Goal: Transaction & Acquisition: Purchase product/service

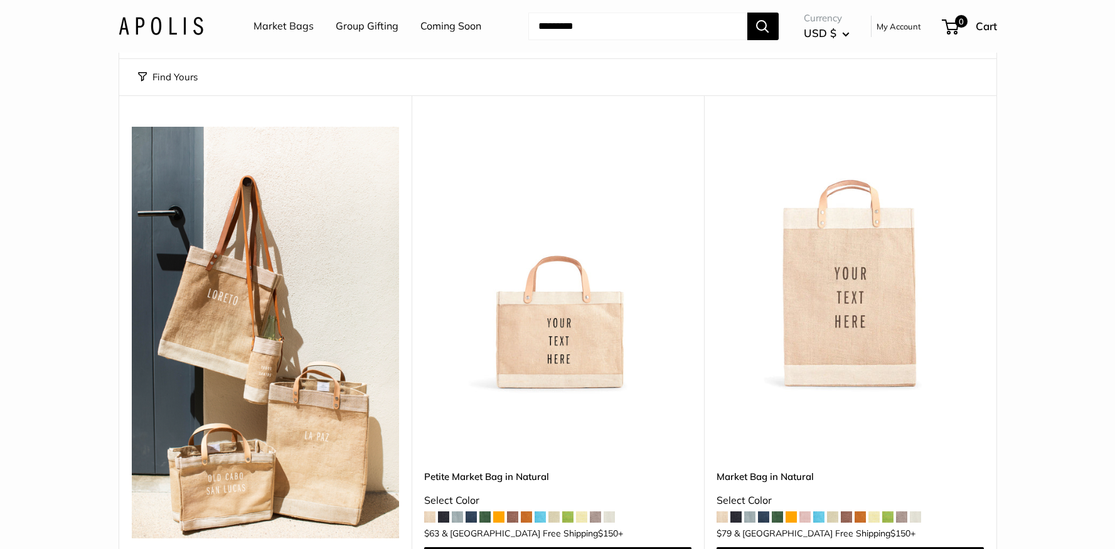
click at [349, 24] on link "Group Gifting" at bounding box center [367, 26] width 63 height 19
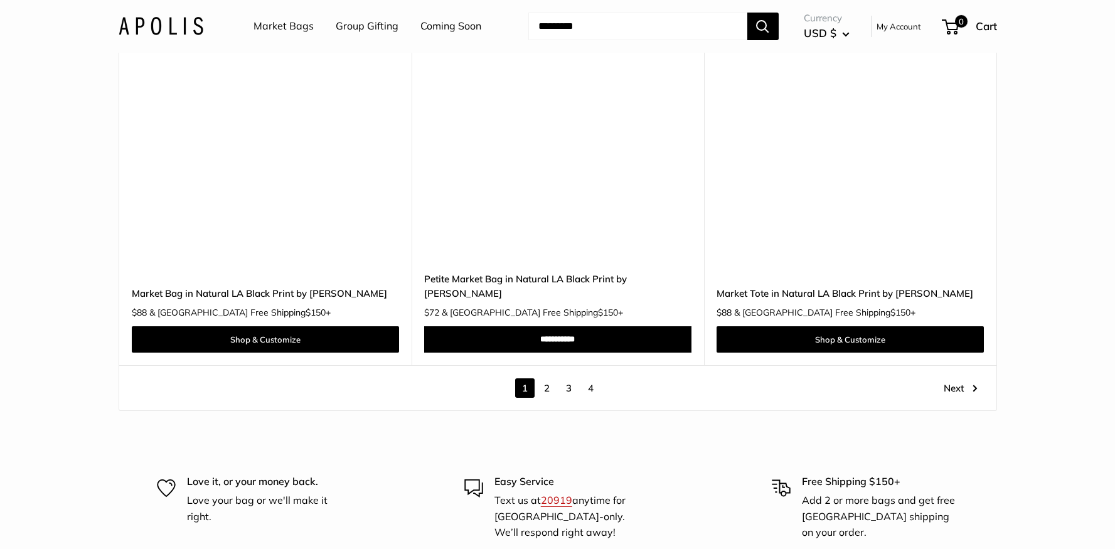
scroll to position [7205, 0]
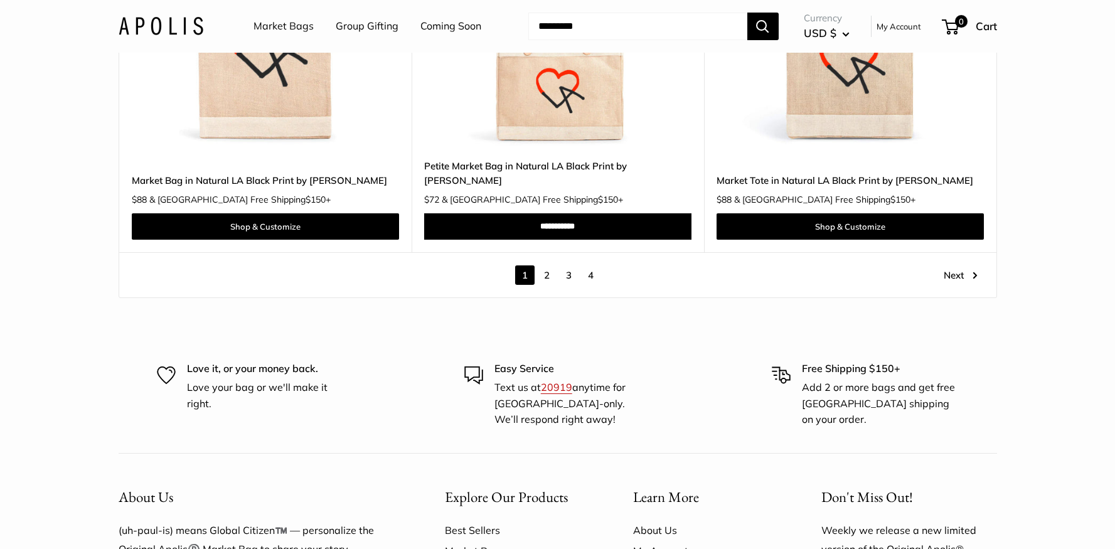
click at [953, 265] on link "Next" at bounding box center [960, 274] width 34 height 19
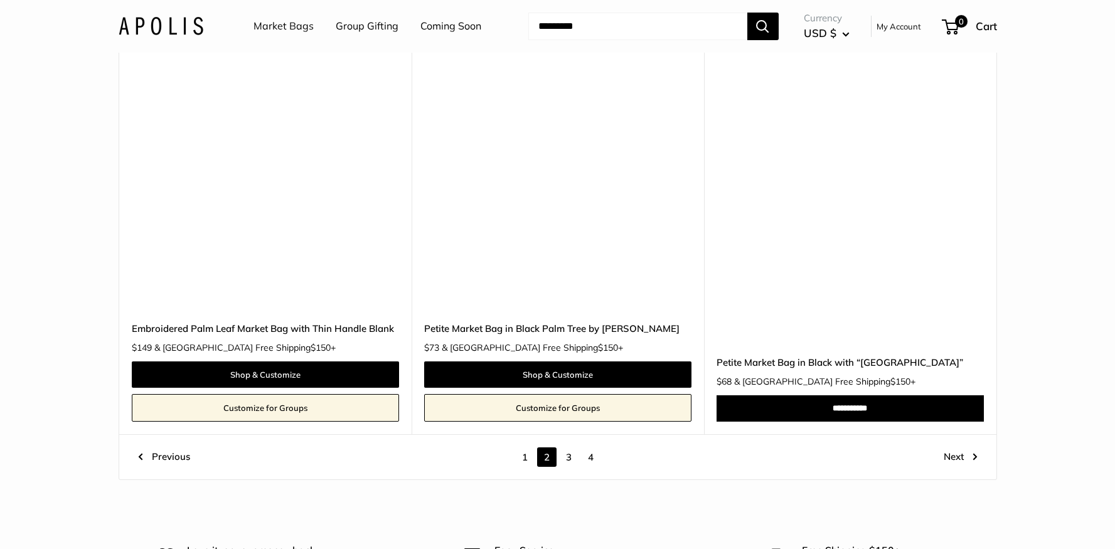
scroll to position [6712, 0]
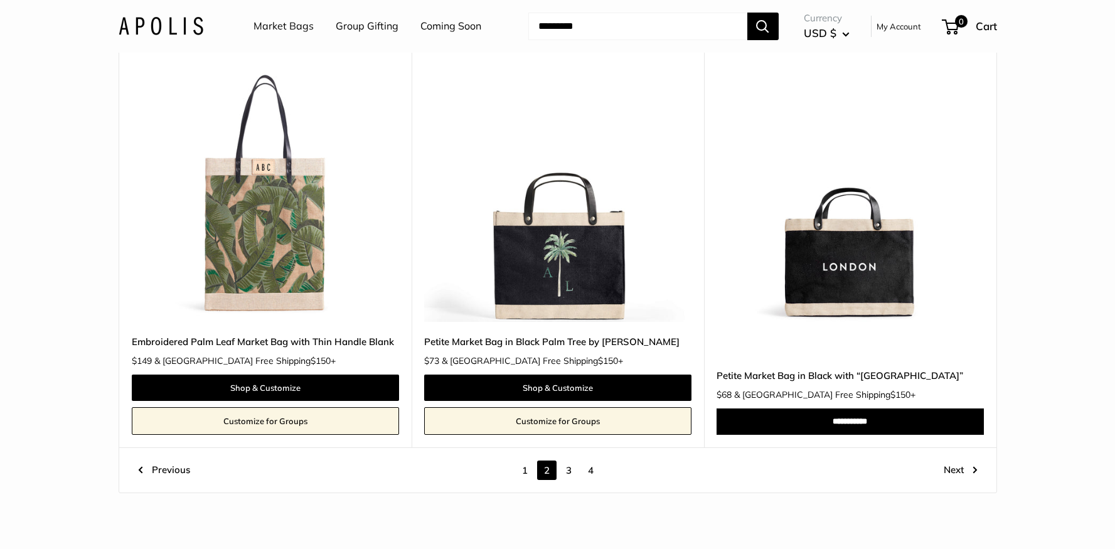
click at [955, 472] on link "Next" at bounding box center [960, 469] width 34 height 19
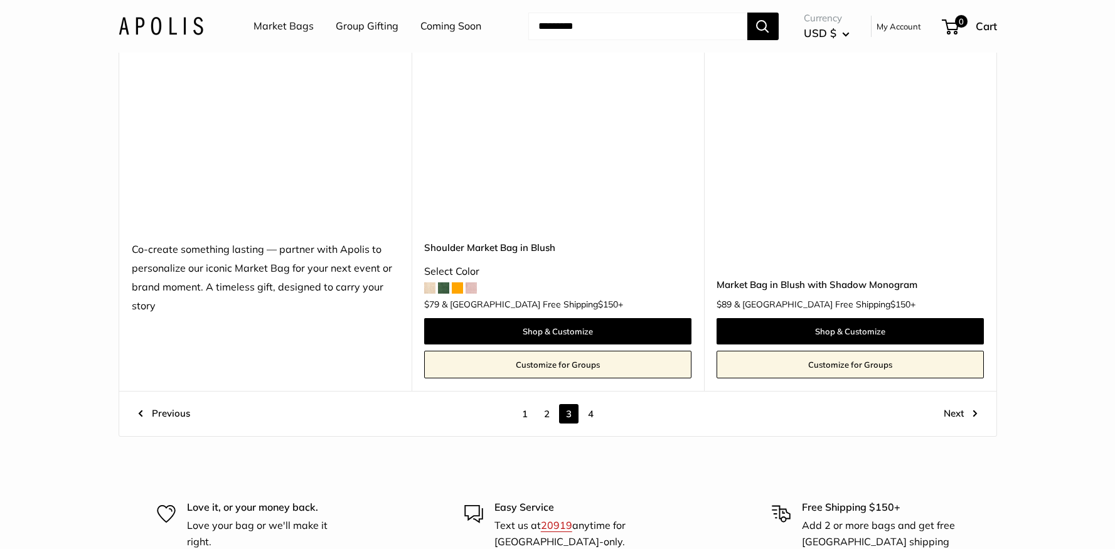
scroll to position [6882, 0]
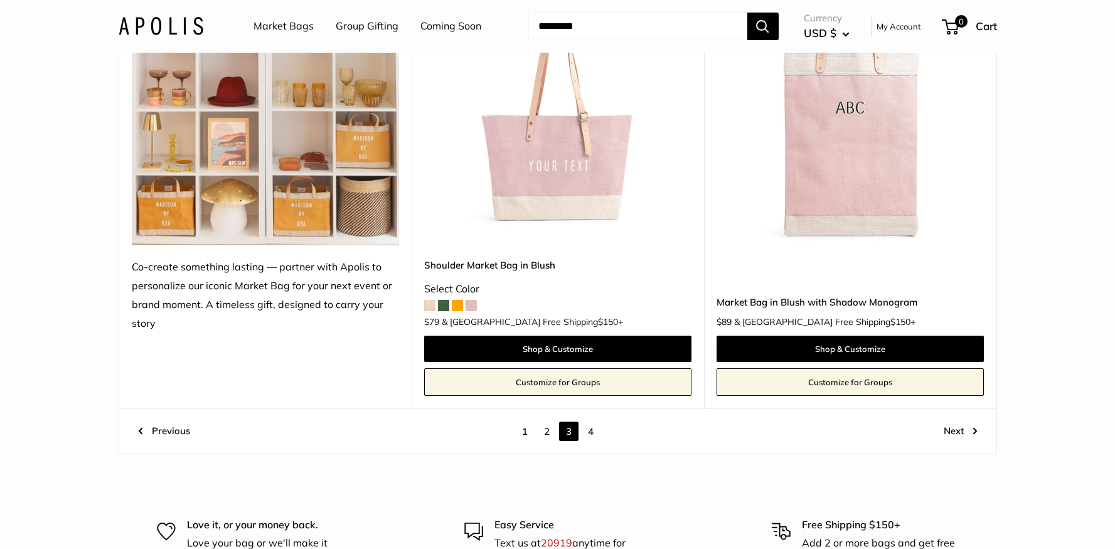
click at [958, 432] on link "Next" at bounding box center [960, 431] width 34 height 19
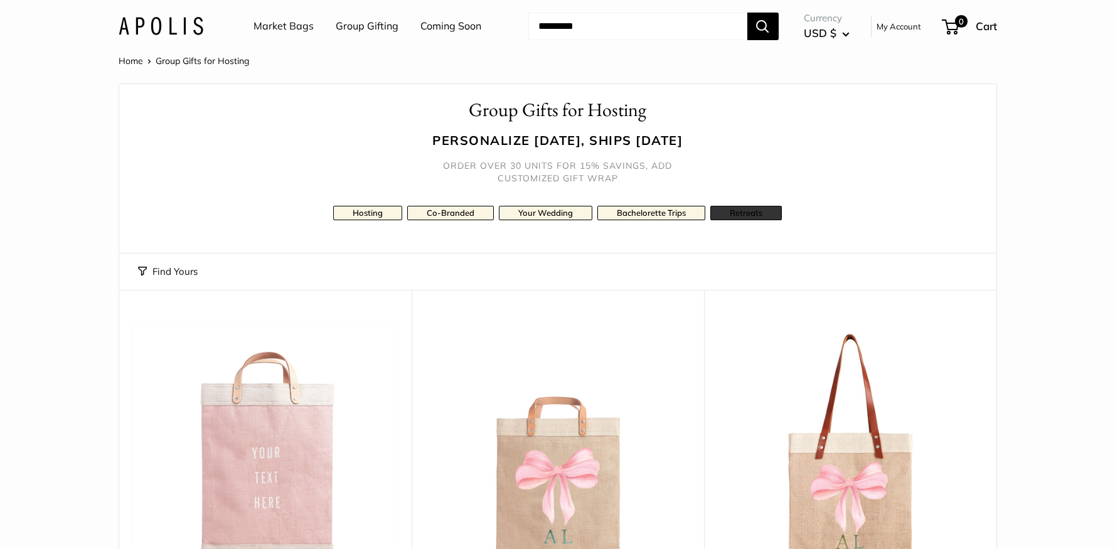
click at [732, 214] on link "Retreats" at bounding box center [746, 213] width 72 height 14
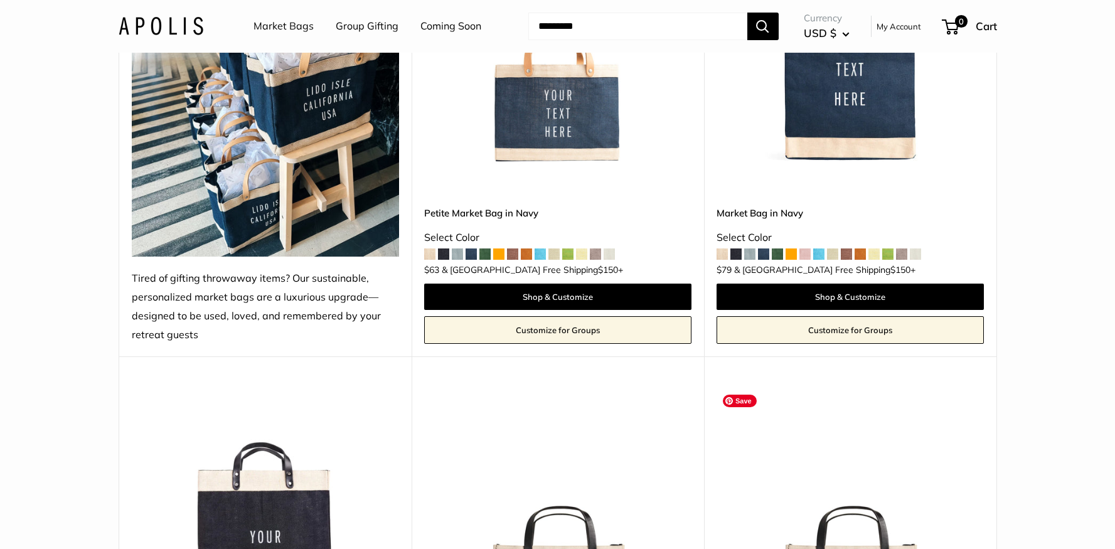
scroll to position [410, 0]
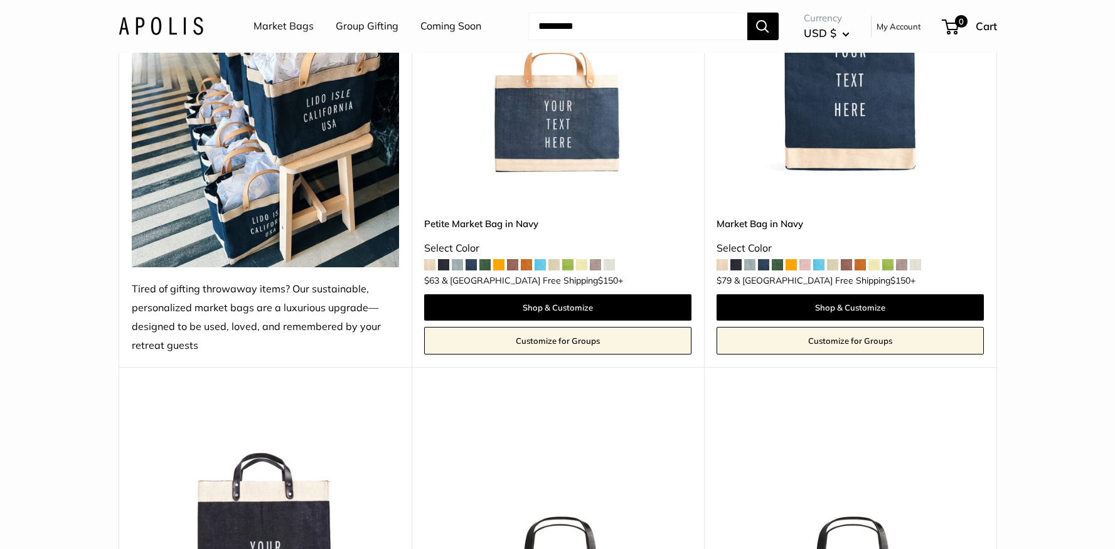
click at [428, 265] on span at bounding box center [429, 264] width 11 height 11
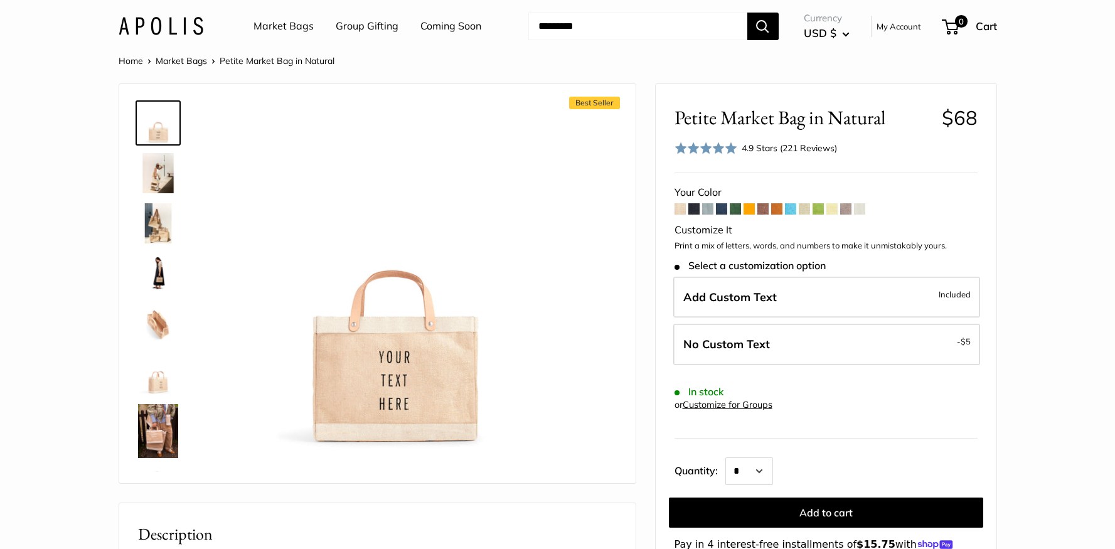
click at [163, 176] on img at bounding box center [158, 173] width 40 height 40
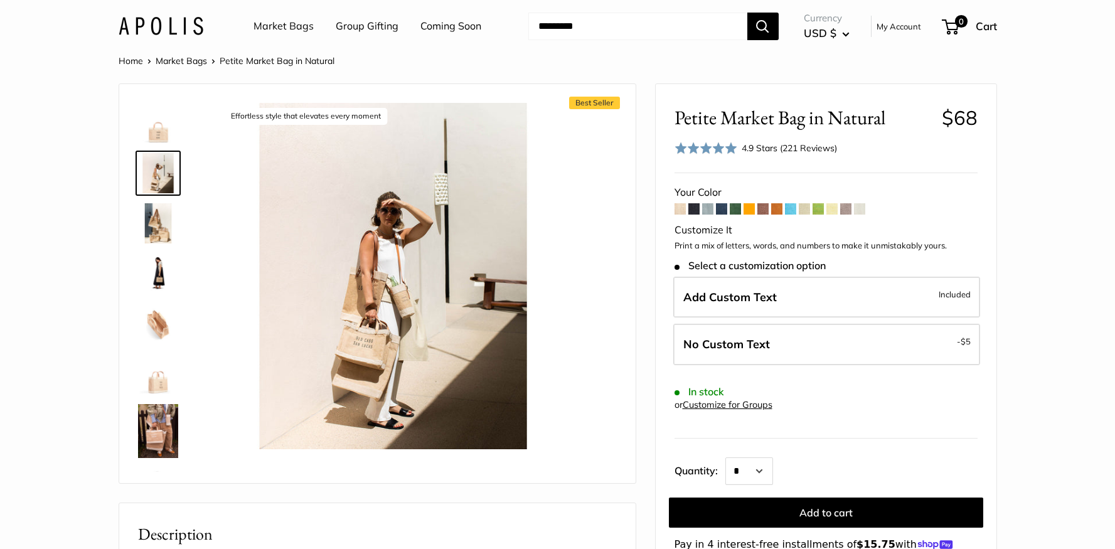
click at [162, 213] on img at bounding box center [158, 223] width 40 height 40
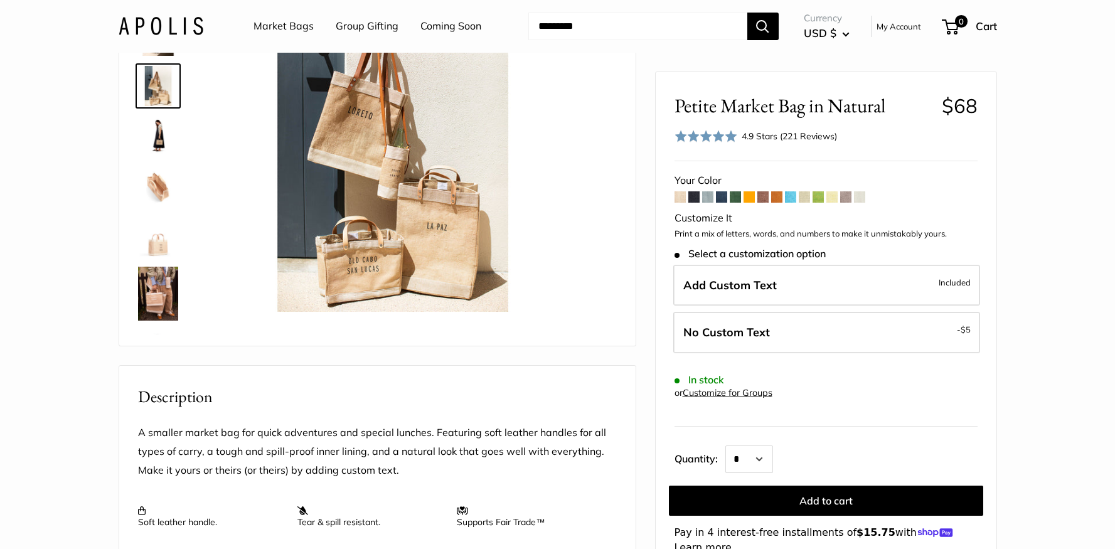
scroll to position [134, 0]
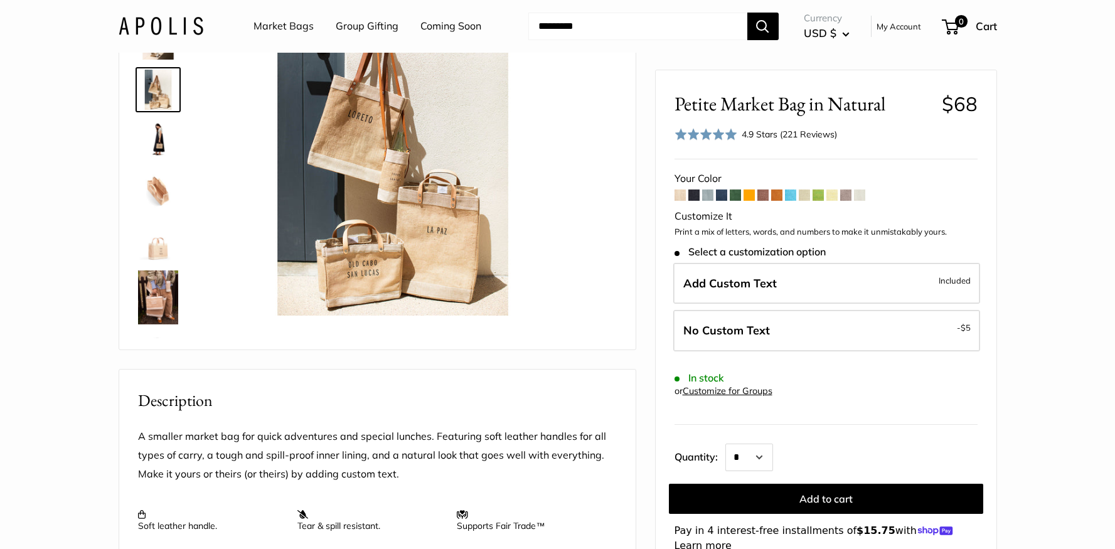
click at [859, 197] on span at bounding box center [859, 194] width 11 height 11
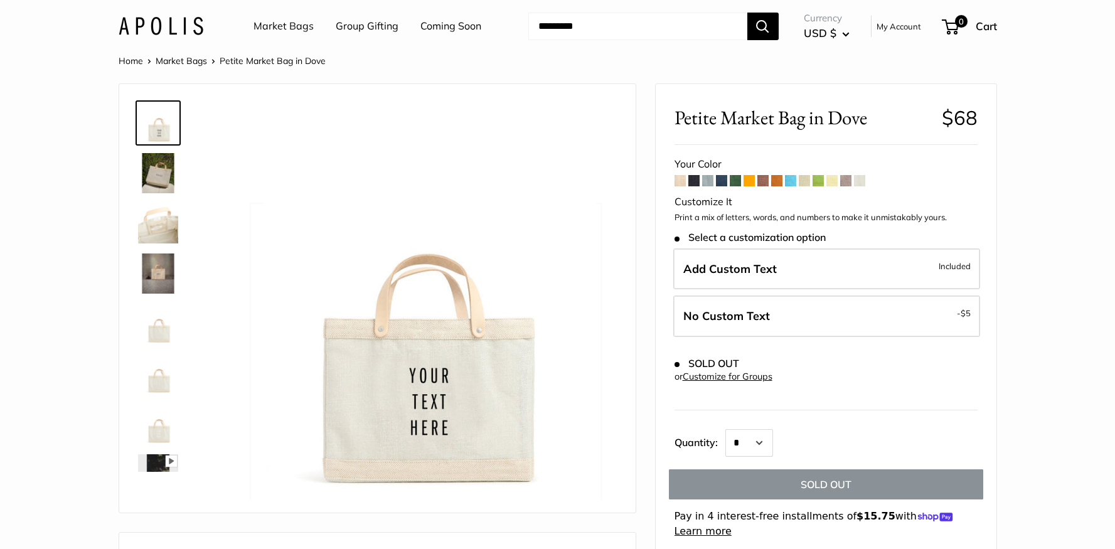
click at [844, 180] on span at bounding box center [845, 180] width 11 height 11
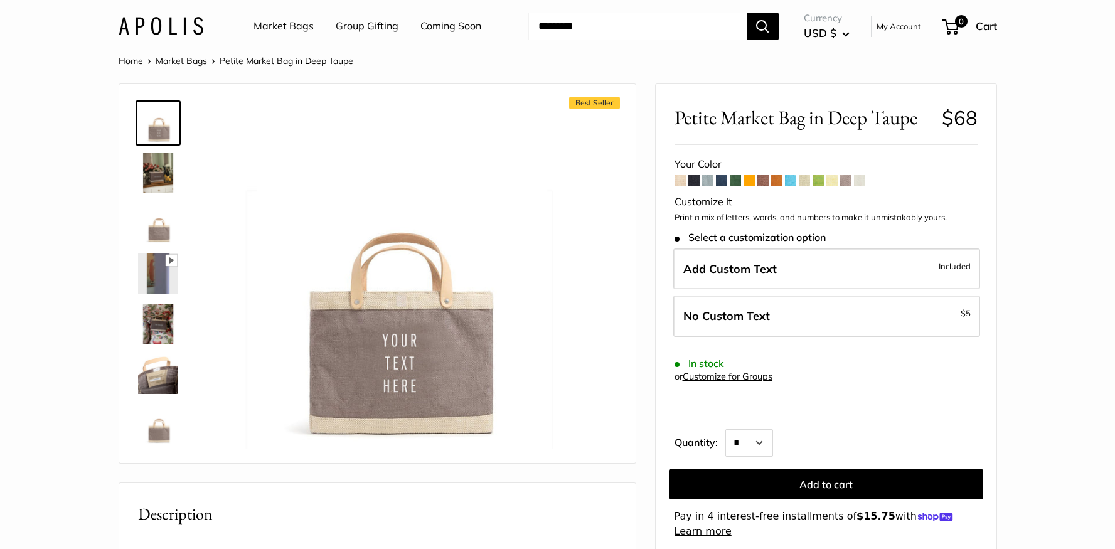
click at [832, 182] on span at bounding box center [831, 180] width 11 height 11
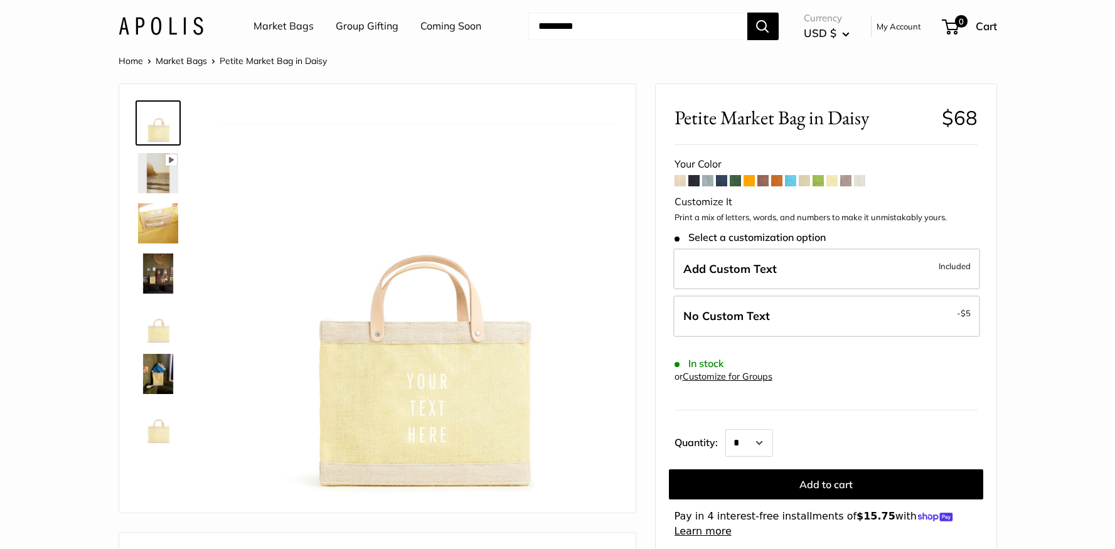
click at [819, 181] on span at bounding box center [817, 180] width 11 height 11
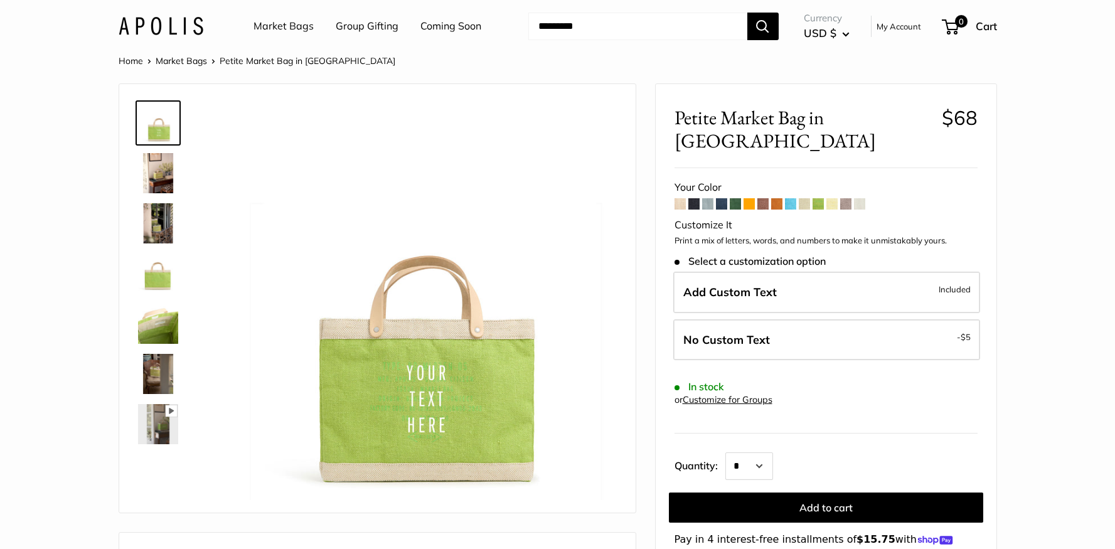
click at [800, 198] on span at bounding box center [804, 203] width 11 height 11
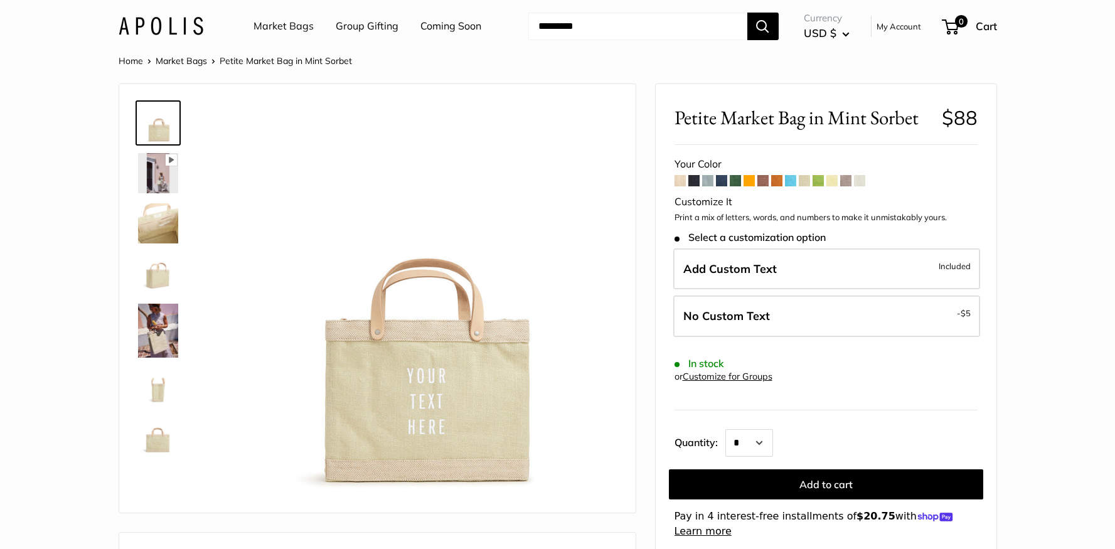
click at [681, 177] on span at bounding box center [679, 180] width 11 height 11
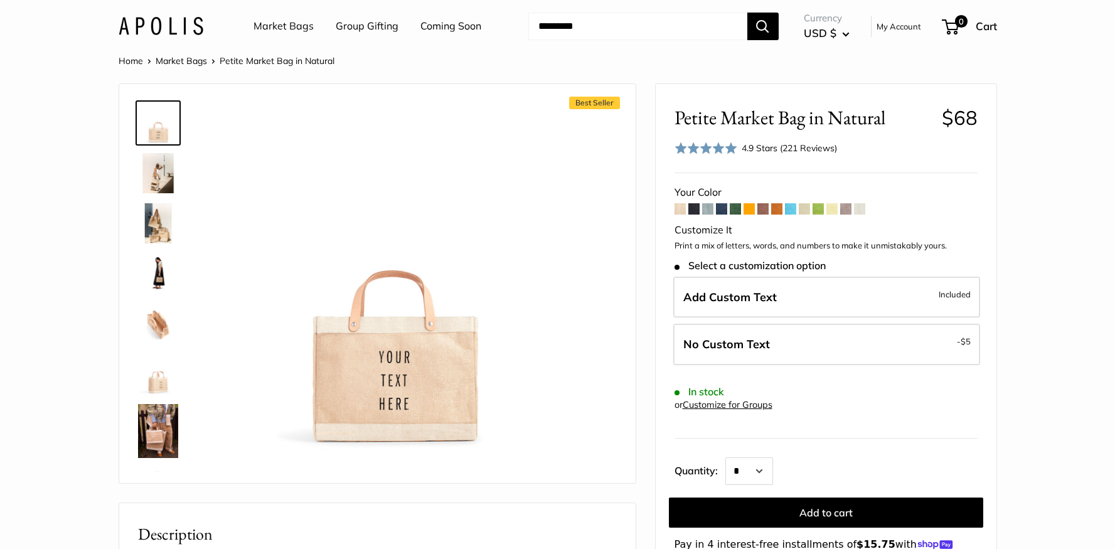
click at [863, 208] on span at bounding box center [859, 208] width 11 height 11
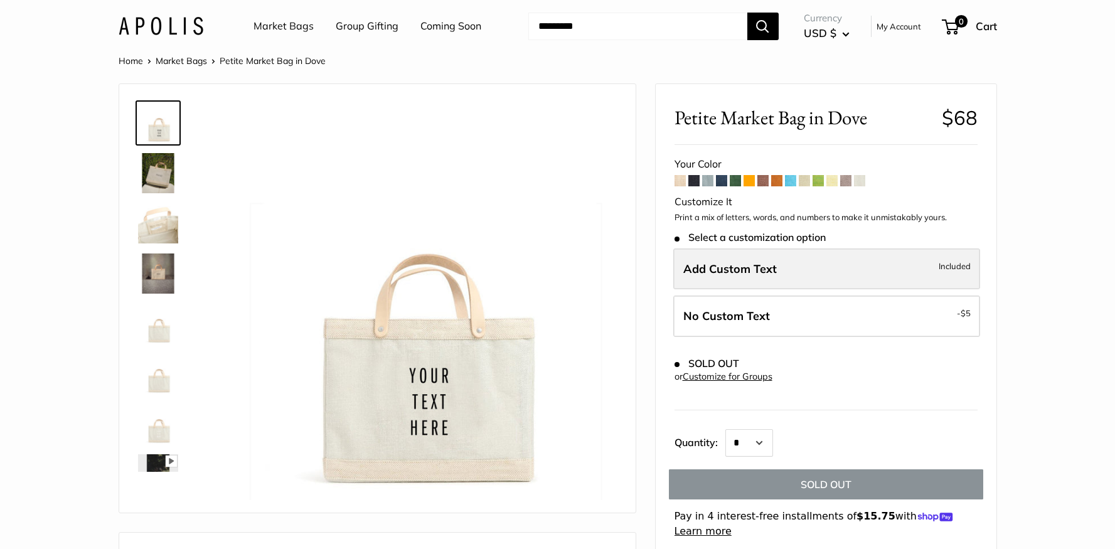
click at [822, 263] on label "Add Custom Text Included" at bounding box center [826, 268] width 307 height 41
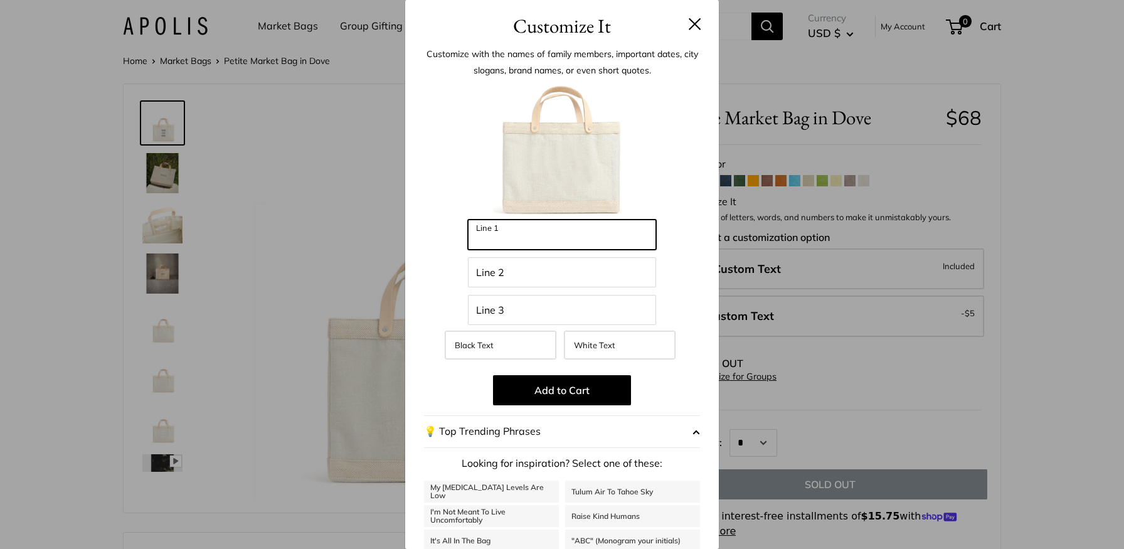
click at [548, 234] on input "Line 1" at bounding box center [562, 235] width 188 height 30
click at [689, 21] on button at bounding box center [695, 24] width 13 height 13
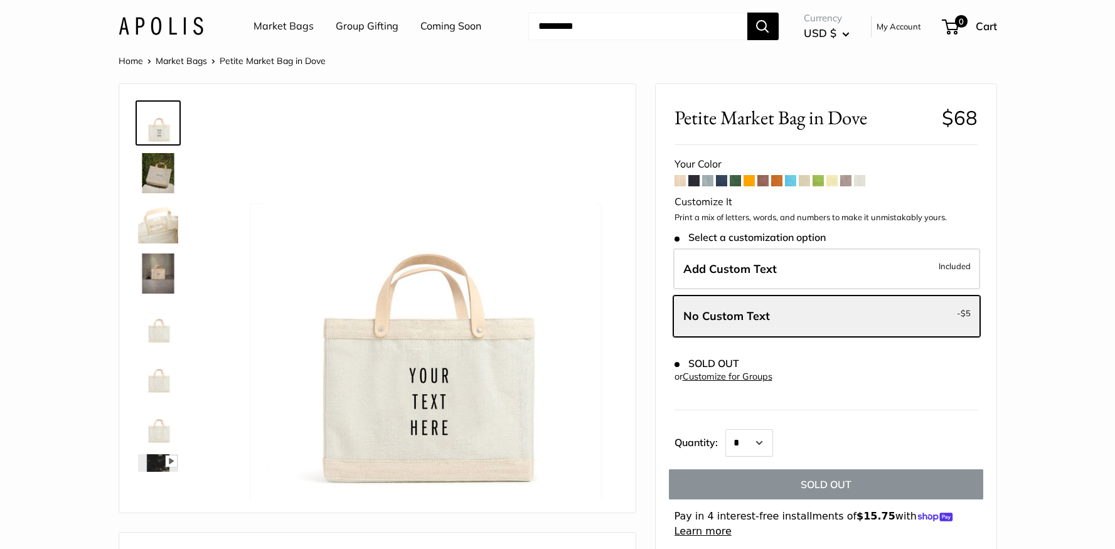
click at [741, 379] on link "Customize for Groups" at bounding box center [727, 376] width 90 height 11
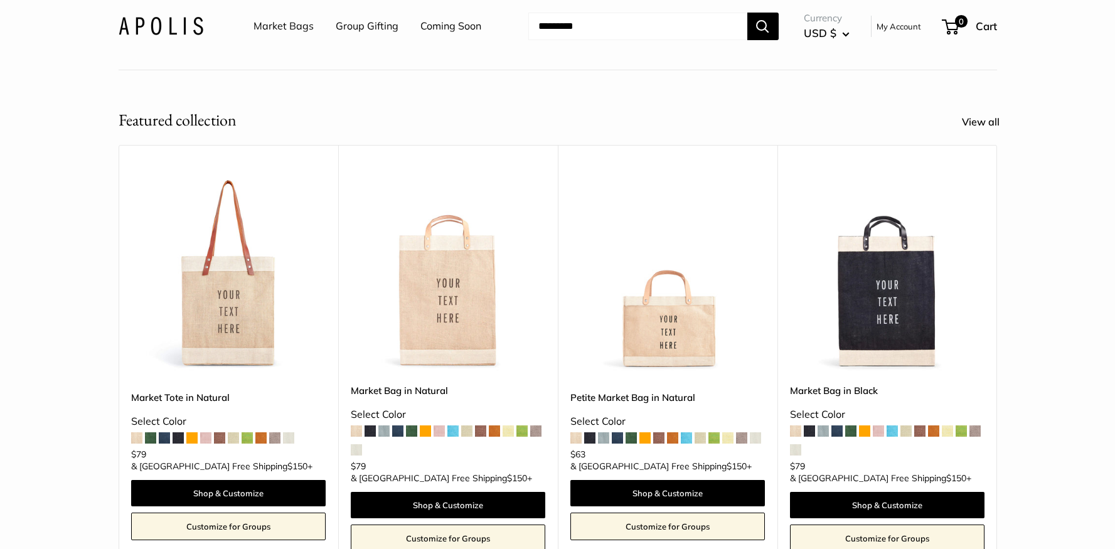
scroll to position [290, 0]
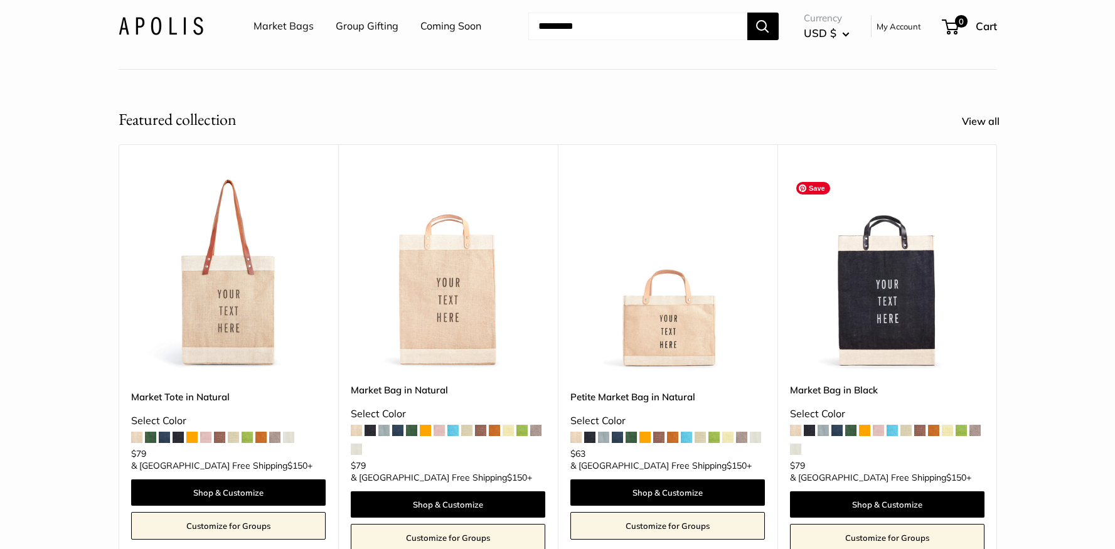
click at [0, 0] on img at bounding box center [0, 0] width 0 height 0
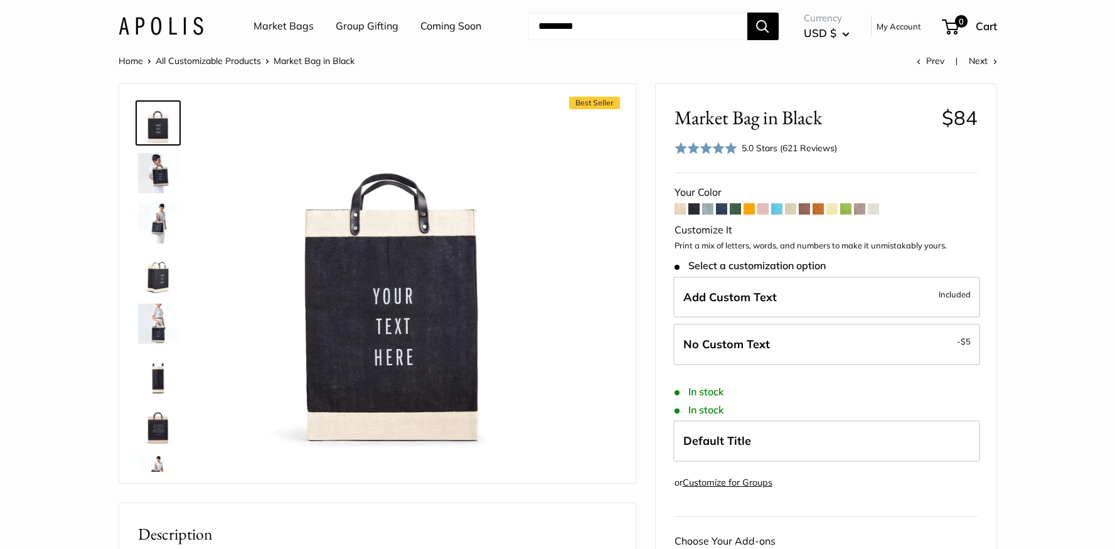
click at [809, 209] on span at bounding box center [804, 208] width 11 height 11
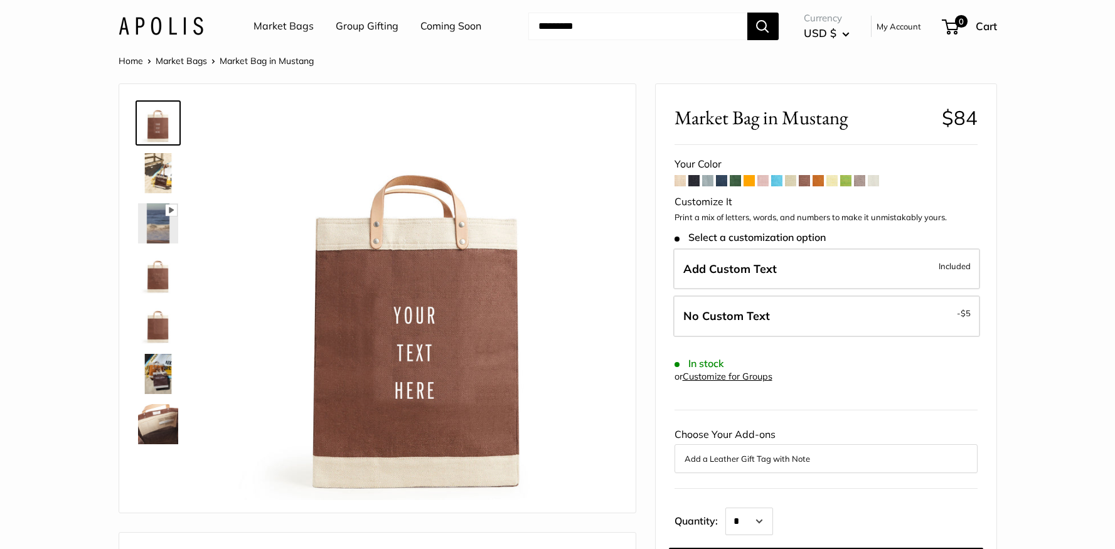
click at [680, 187] on form "Your Color" at bounding box center [825, 386] width 303 height 462
click at [680, 183] on span at bounding box center [679, 180] width 11 height 11
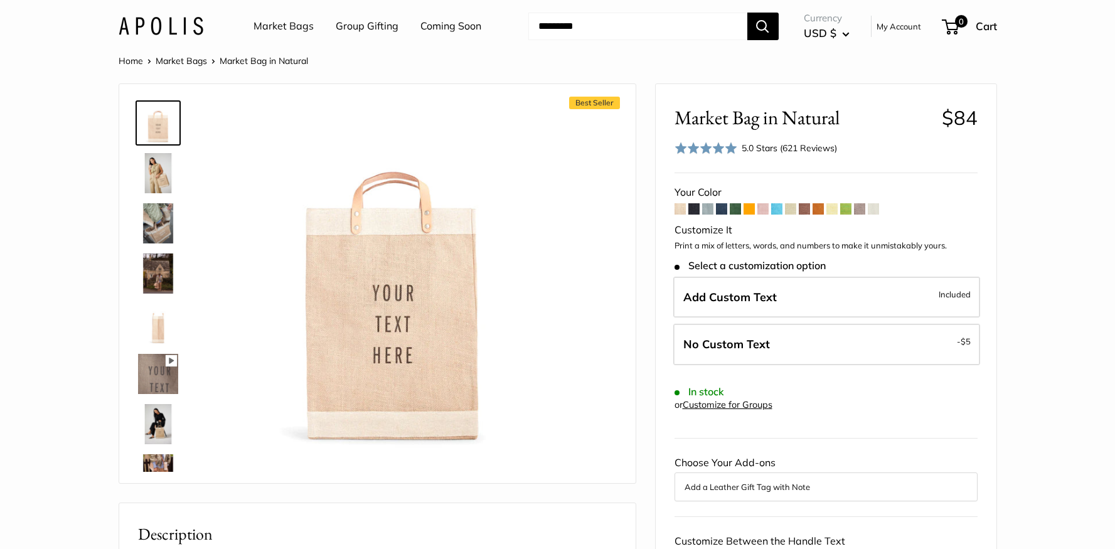
click at [833, 210] on span at bounding box center [831, 208] width 11 height 11
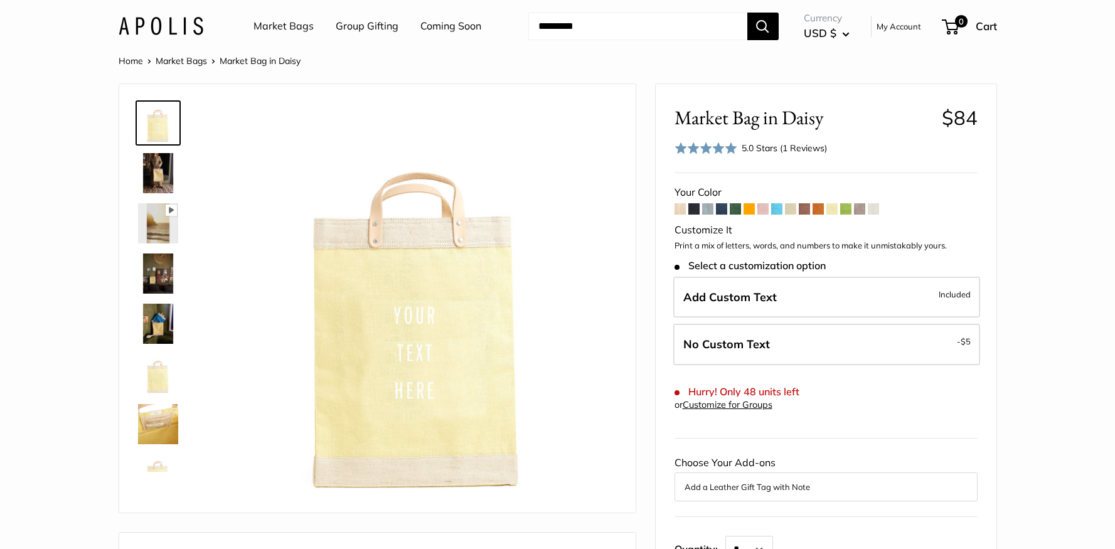
click at [873, 212] on span at bounding box center [873, 208] width 11 height 11
